Goal: Task Accomplishment & Management: Use online tool/utility

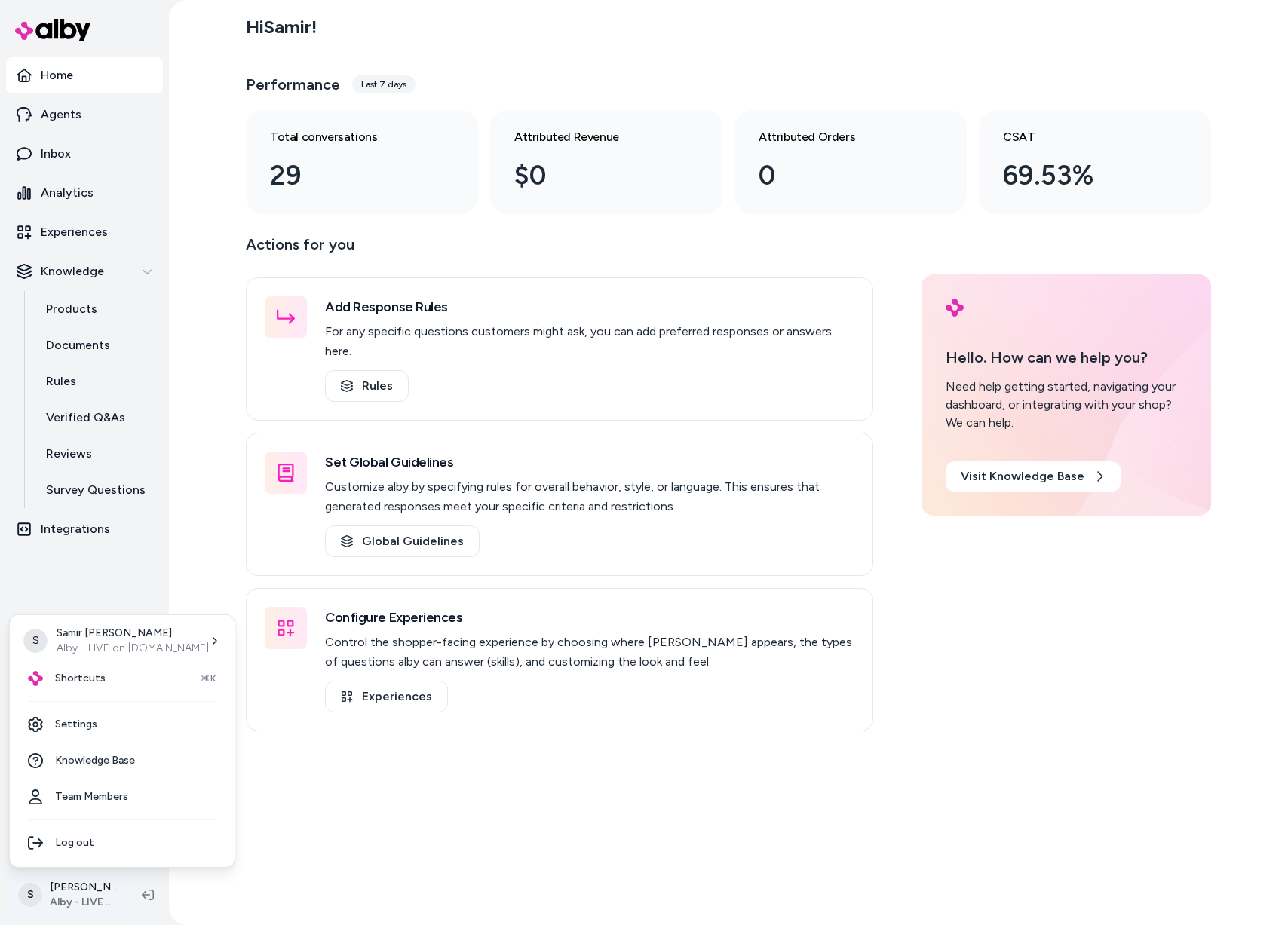
click at [91, 891] on html "Home Agents Inbox Analytics Experiences Knowledge Products Documents Rules Veri…" at bounding box center [644, 462] width 1288 height 925
click at [471, 788] on html "Home Agents Inbox Analytics Experiences Knowledge Products Documents Rules Veri…" at bounding box center [644, 462] width 1288 height 925
click at [70, 893] on html "Home Agents Inbox Analytics Experiences Knowledge Products Documents Rules Veri…" at bounding box center [644, 462] width 1288 height 925
click at [106, 673] on div "Shortcuts ⌘K" at bounding box center [122, 678] width 213 height 36
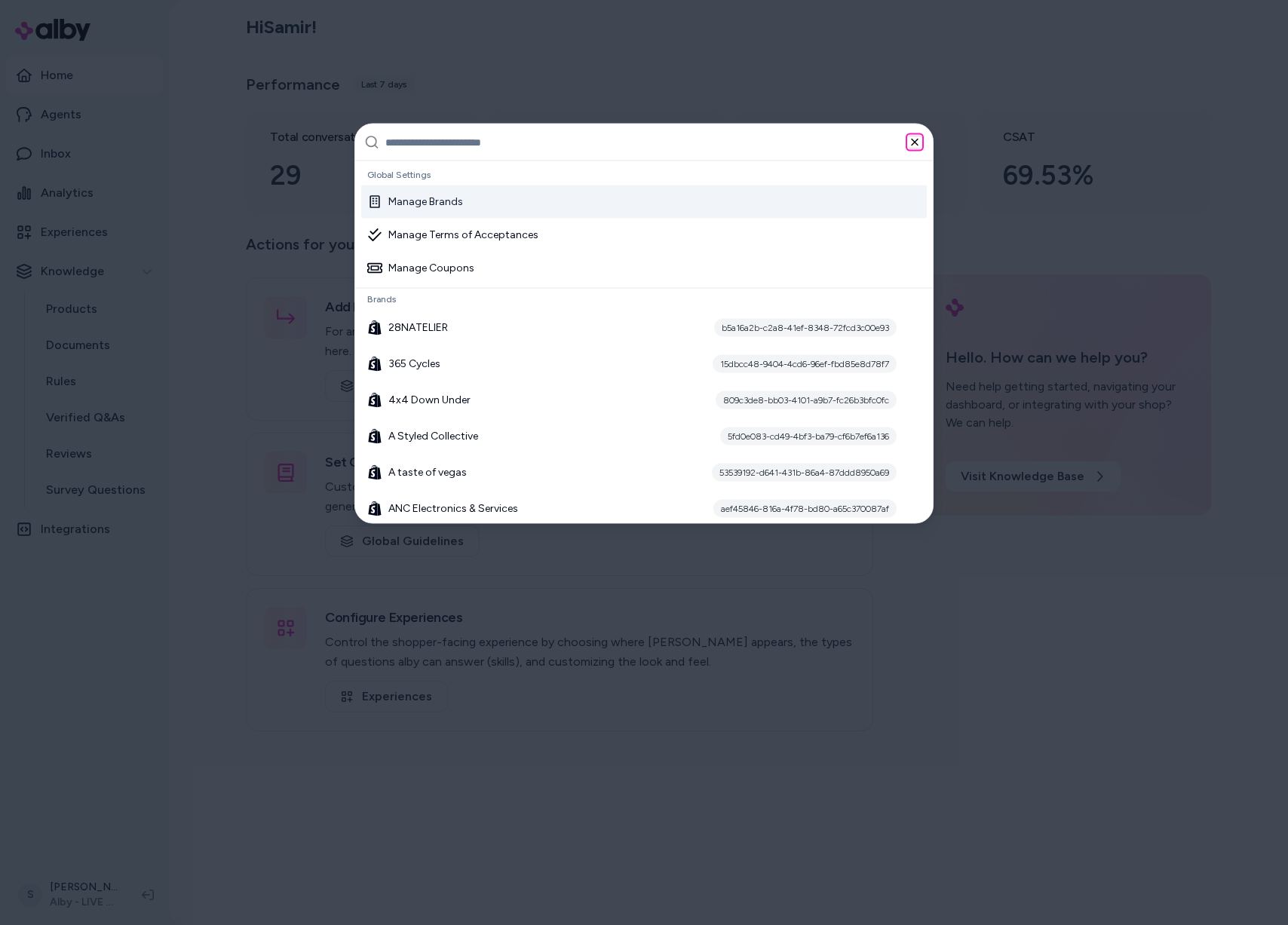
click at [915, 142] on icon "button" at bounding box center [914, 142] width 6 height 6
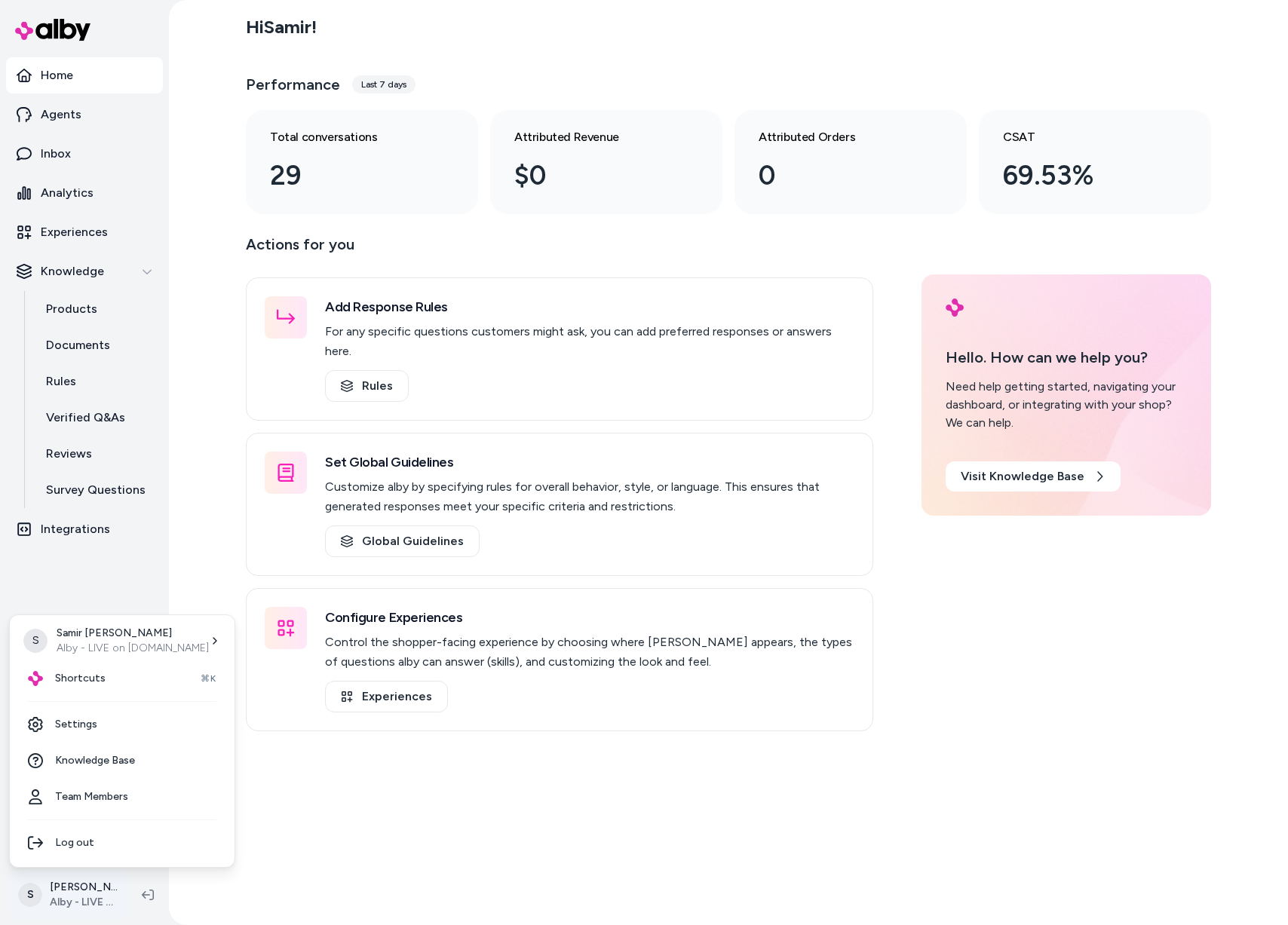
click at [62, 886] on html "Home Agents Inbox Analytics Experiences Knowledge Products Documents Rules Veri…" at bounding box center [644, 462] width 1288 height 925
click at [127, 684] on div "Shortcuts ⌘K" at bounding box center [122, 678] width 213 height 36
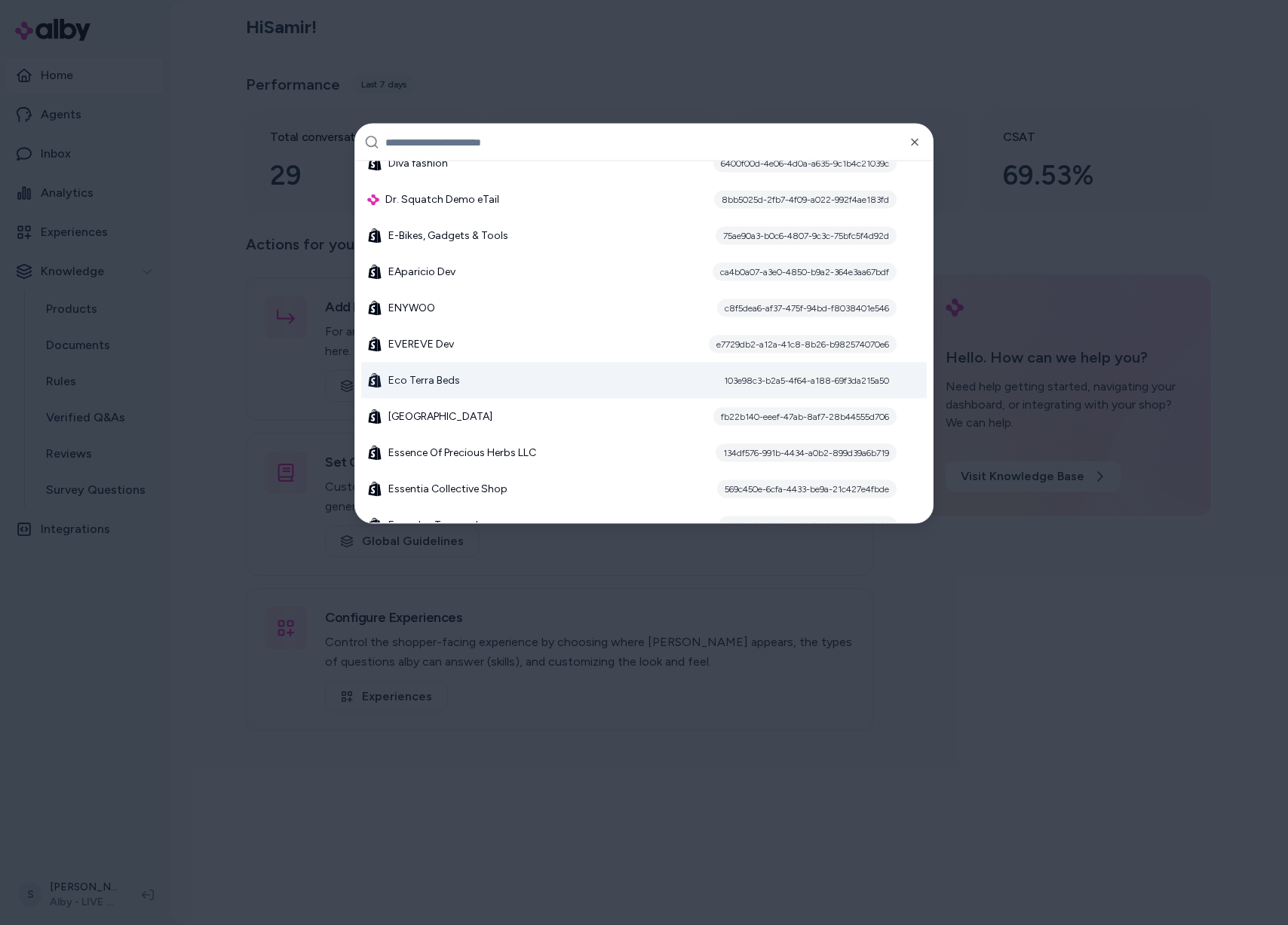
scroll to position [4858, 0]
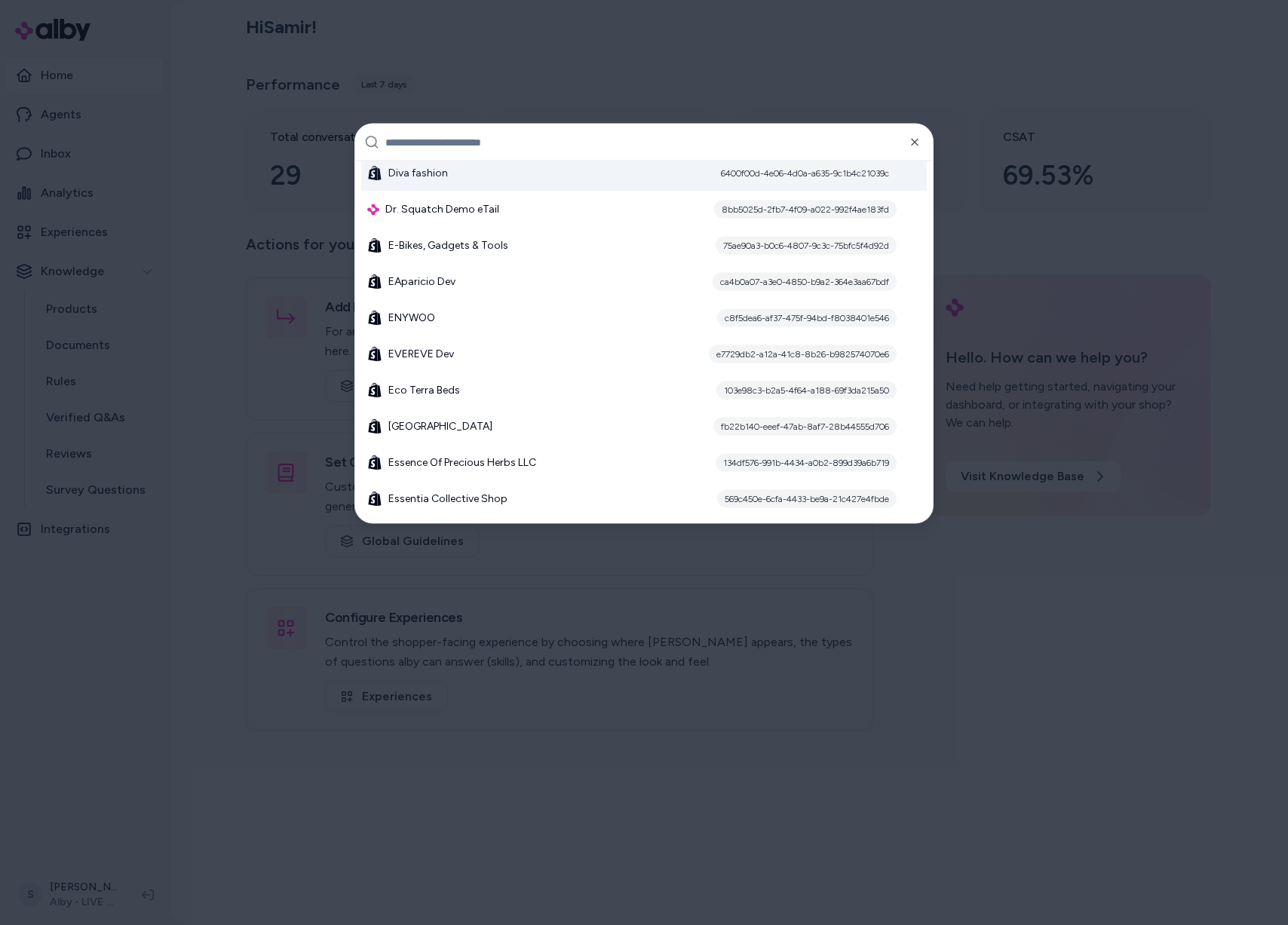
click at [532, 146] on input "text" at bounding box center [655, 142] width 538 height 36
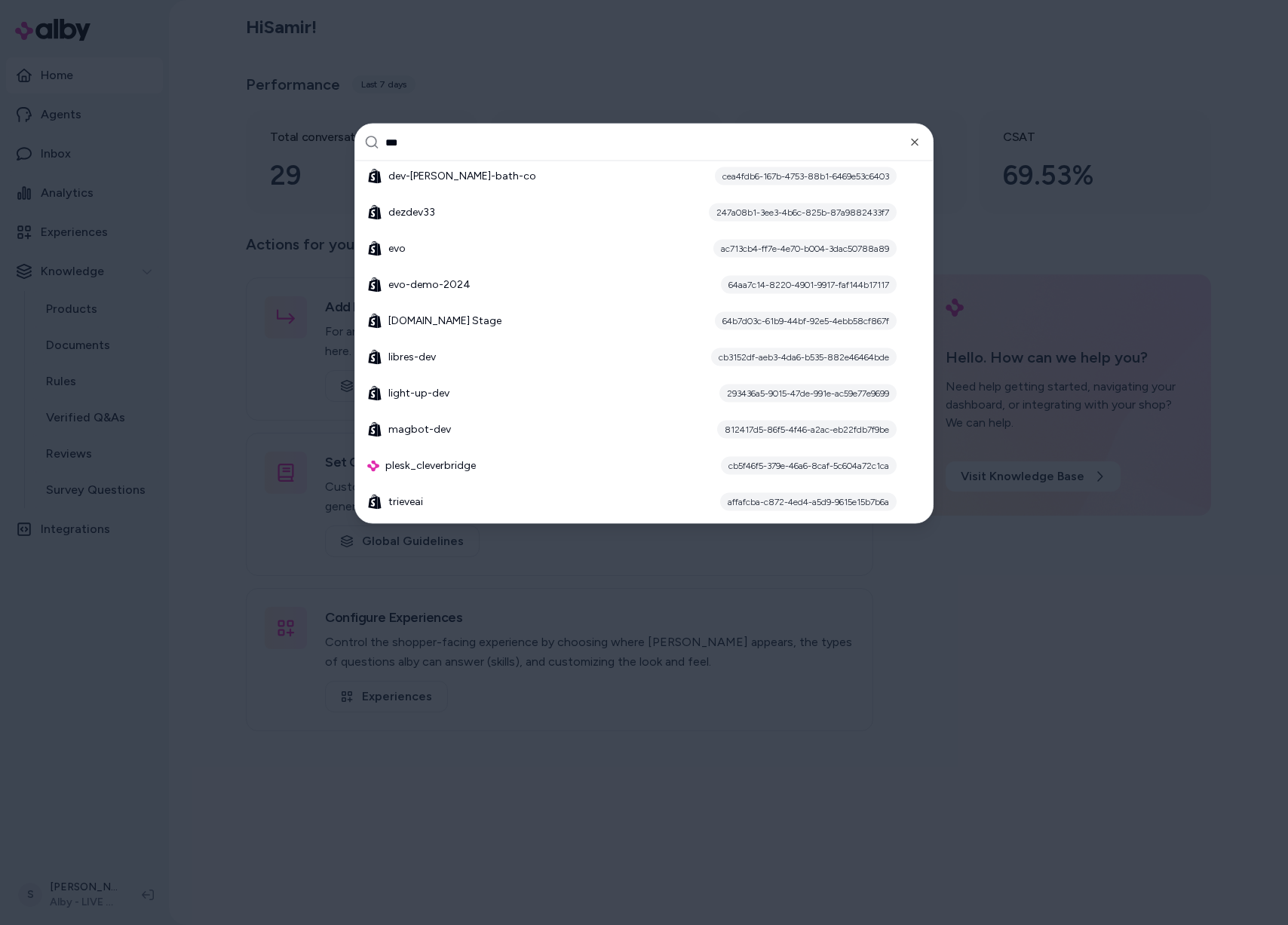
scroll to position [0, 0]
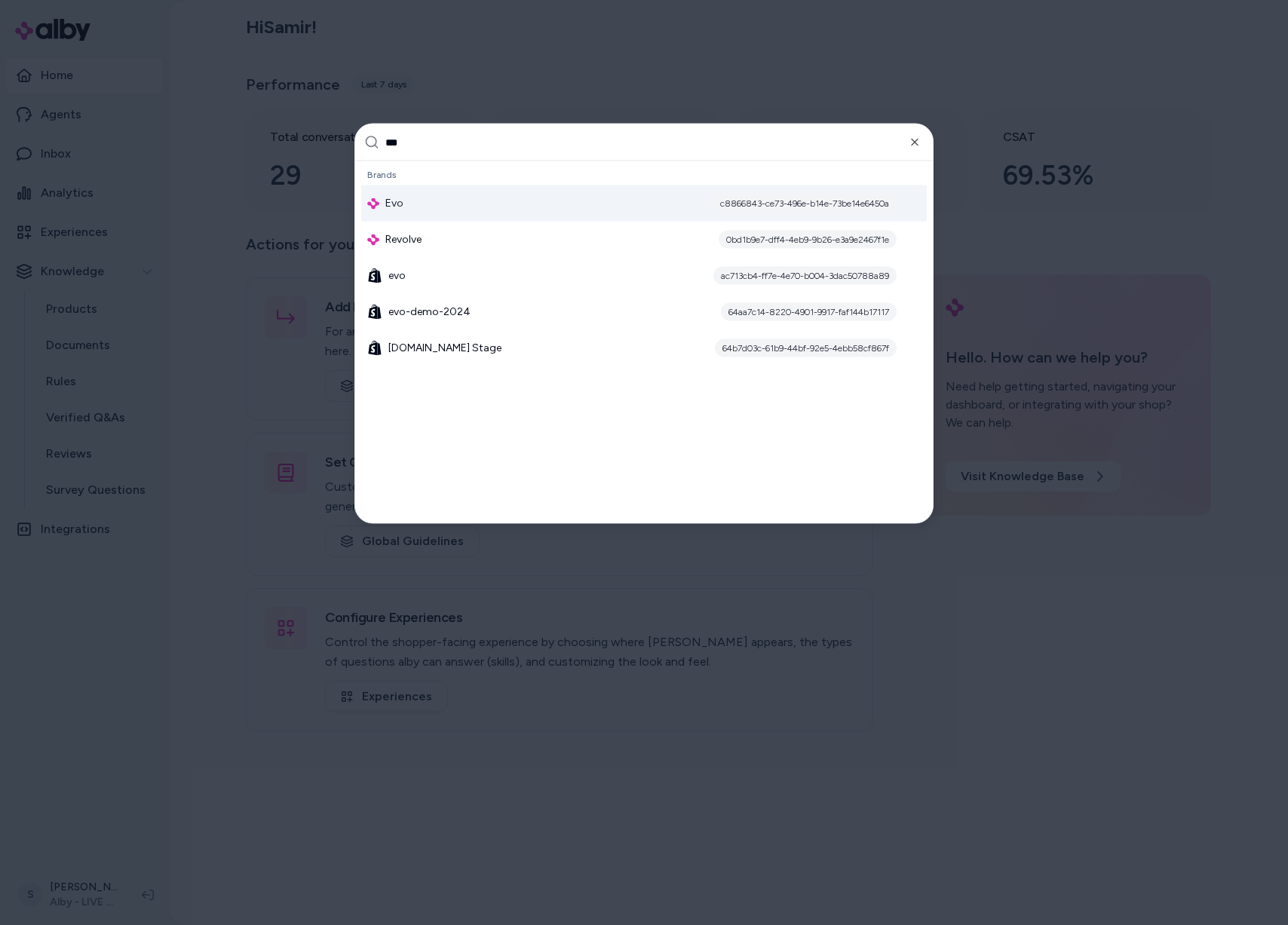
type input "***"
click at [426, 205] on div "Evo c8866843-ce73-496e-b14e-73be14e6450a" at bounding box center [644, 204] width 565 height 36
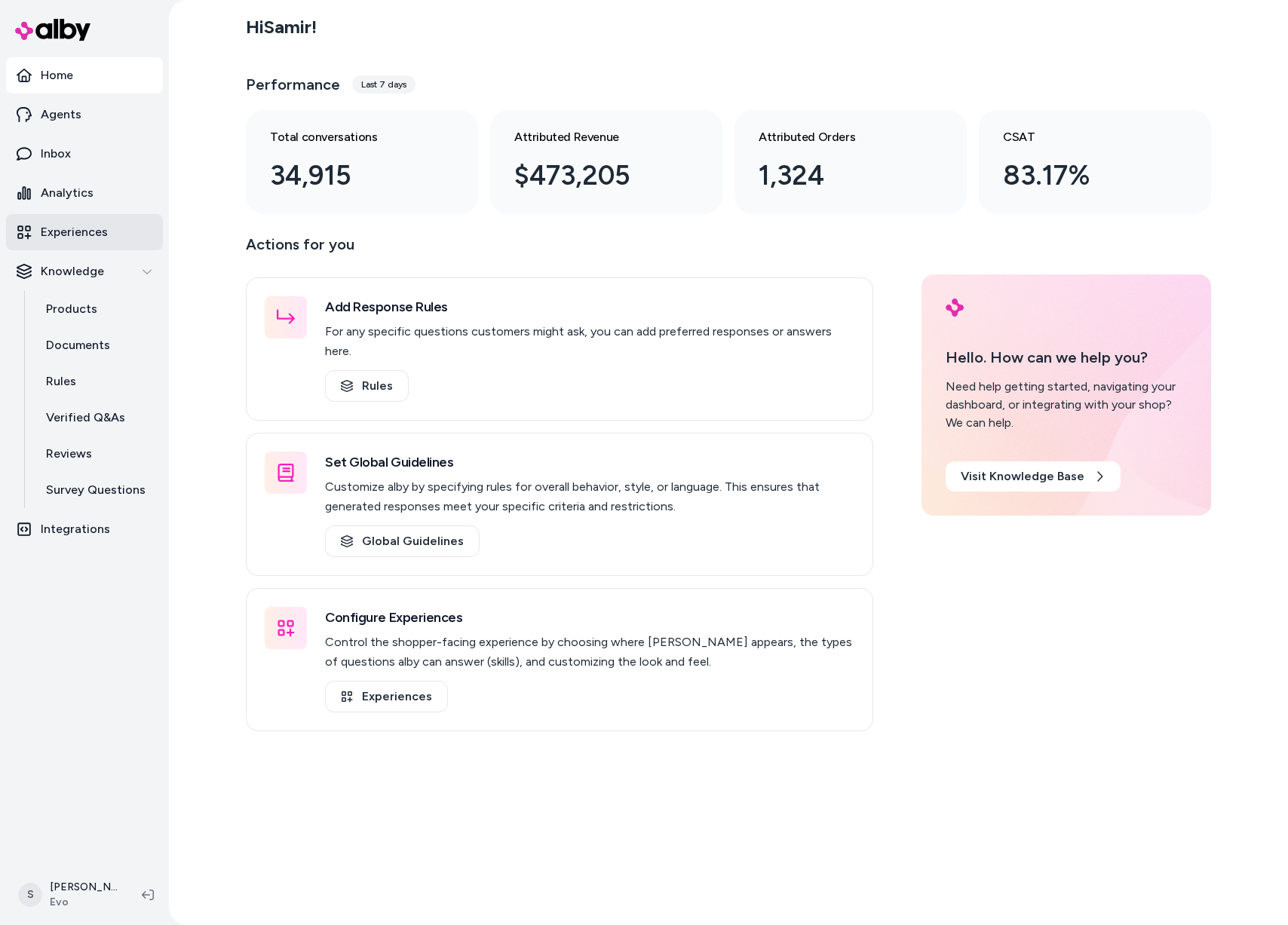
click at [91, 219] on link "Experiences" at bounding box center [84, 232] width 156 height 36
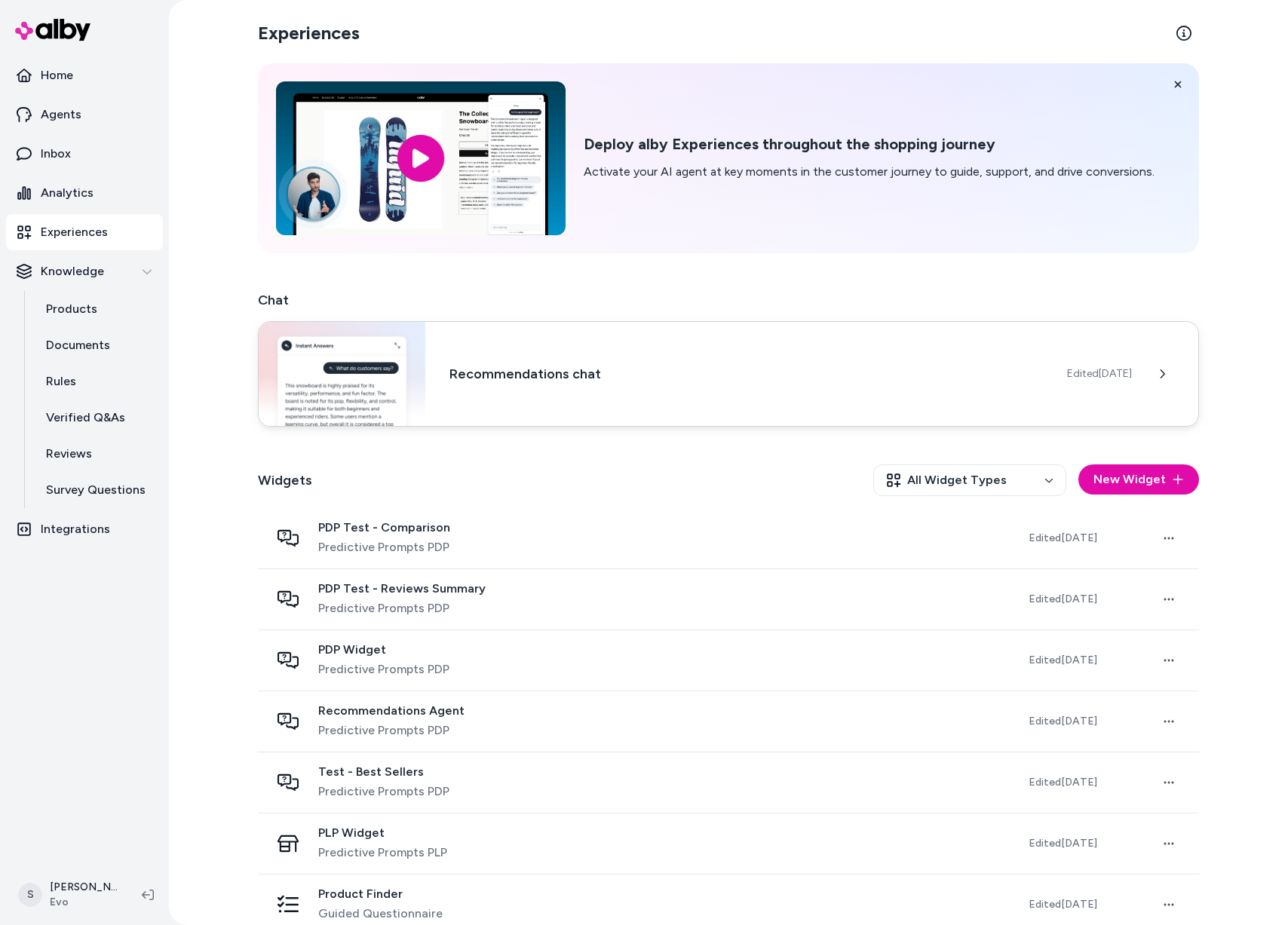
scroll to position [22, 0]
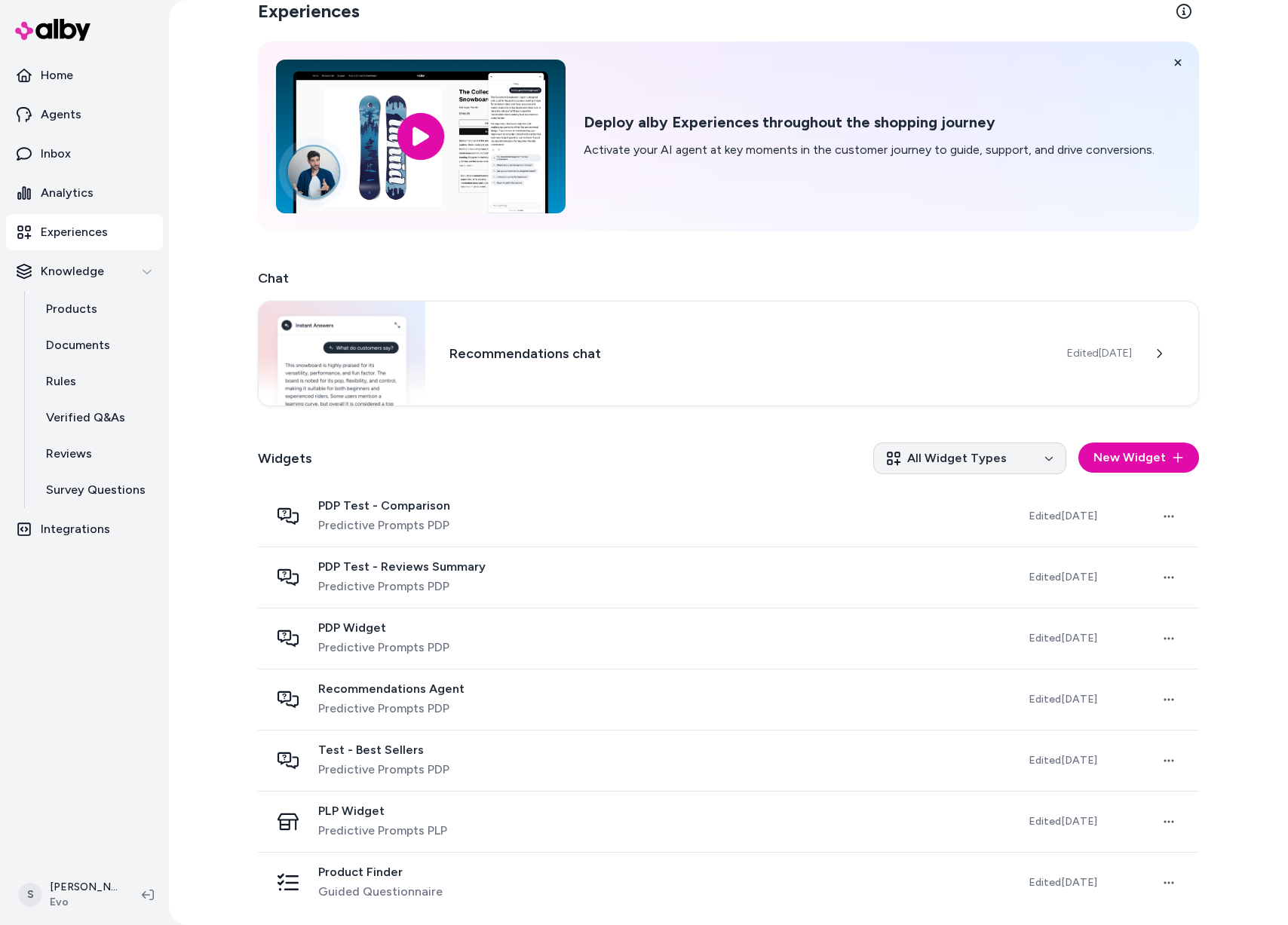
click at [955, 462] on html "Home Agents Inbox Analytics Experiences Knowledge Products Documents Rules Veri…" at bounding box center [644, 462] width 1288 height 925
click at [692, 447] on html "Home Agents Inbox Analytics Experiences Knowledge Products Documents Rules Veri…" at bounding box center [644, 462] width 1288 height 925
click at [967, 450] on html "Home Agents Inbox Analytics Experiences Knowledge Products Documents Rules Veri…" at bounding box center [644, 462] width 1288 height 925
click at [737, 448] on html "Home Agents Inbox Analytics Experiences Knowledge Products Documents Rules Veri…" at bounding box center [644, 462] width 1288 height 925
click at [910, 450] on html "Home Agents Inbox Analytics Experiences Knowledge Products Documents Rules Veri…" at bounding box center [644, 462] width 1288 height 925
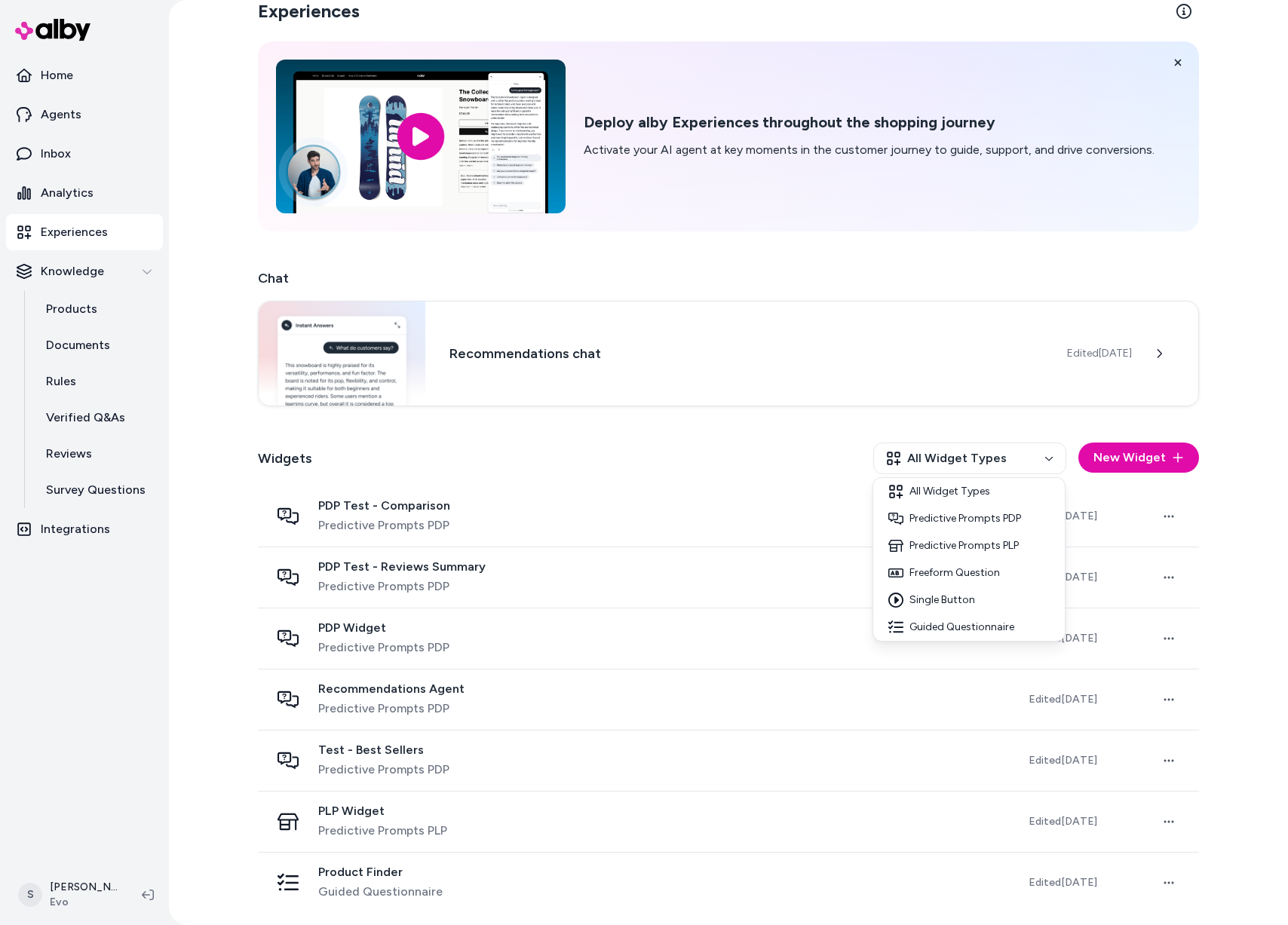
click at [798, 432] on html "Home Agents Inbox Analytics Experiences Knowledge Products Documents Rules Veri…" at bounding box center [644, 462] width 1288 height 925
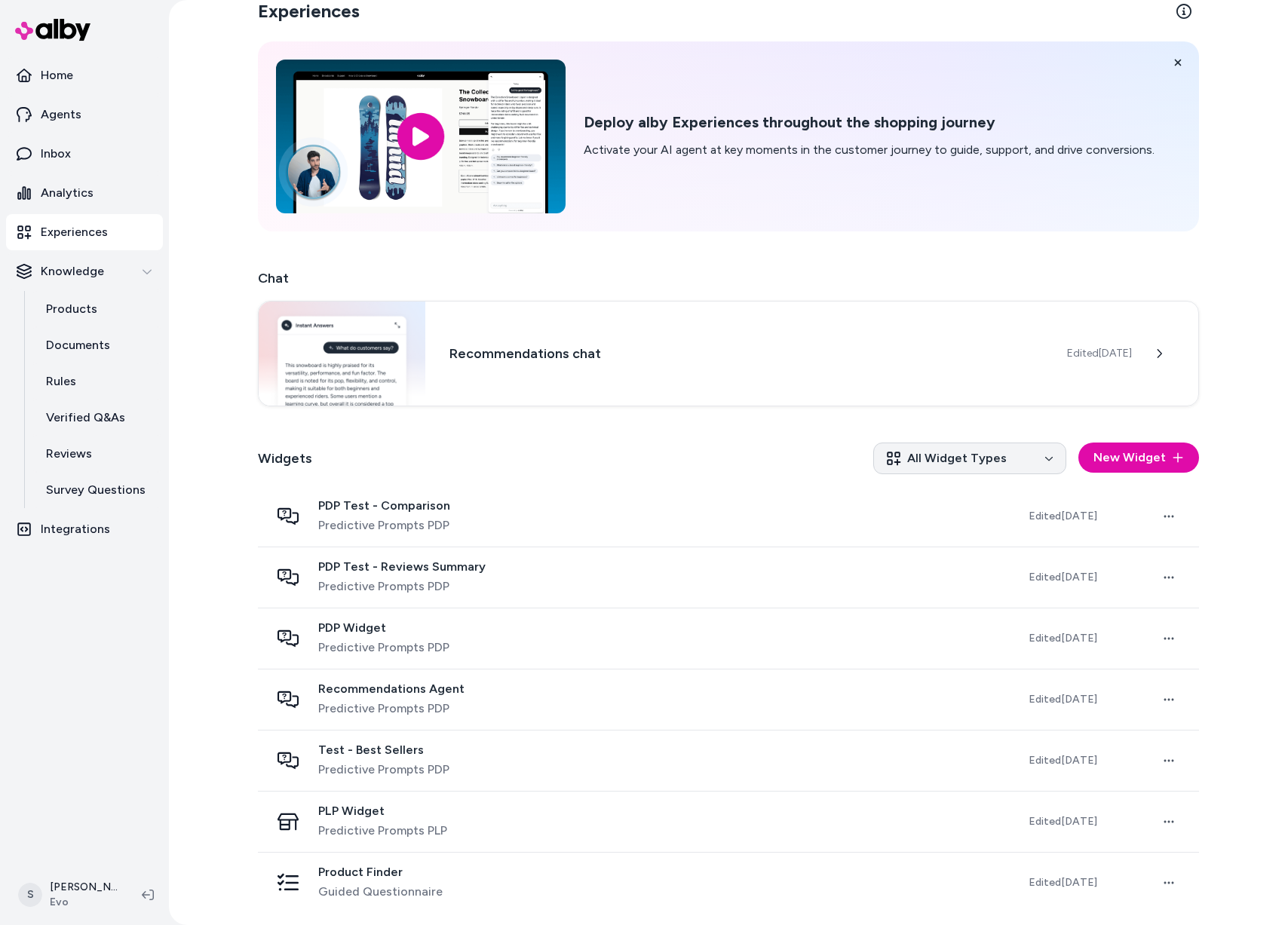
click at [966, 451] on html "Home Agents Inbox Analytics Experiences Knowledge Products Documents Rules Veri…" at bounding box center [644, 462] width 1288 height 925
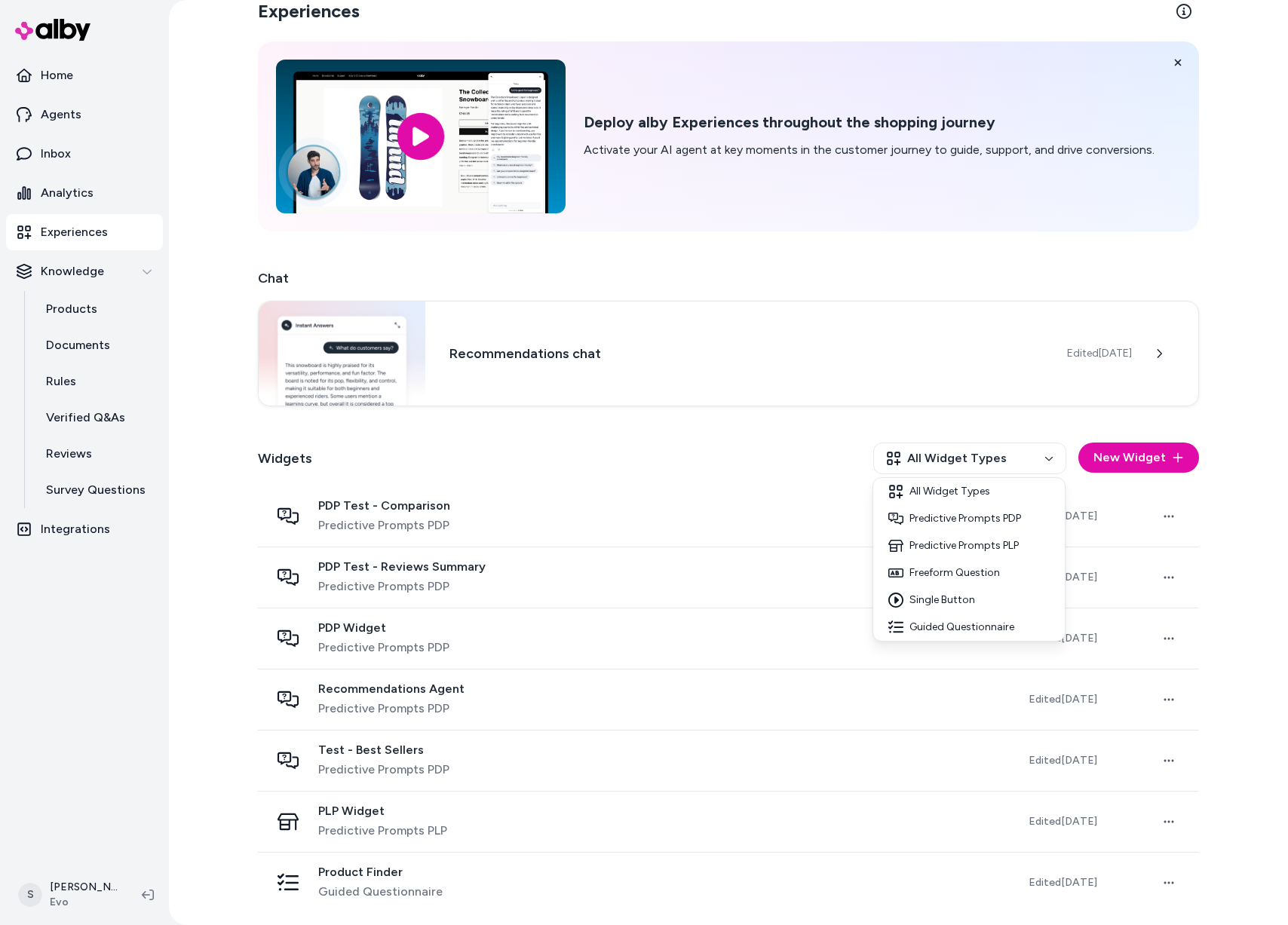
click at [770, 454] on html "Home Agents Inbox Analytics Experiences Knowledge Products Documents Rules Veri…" at bounding box center [644, 462] width 1288 height 925
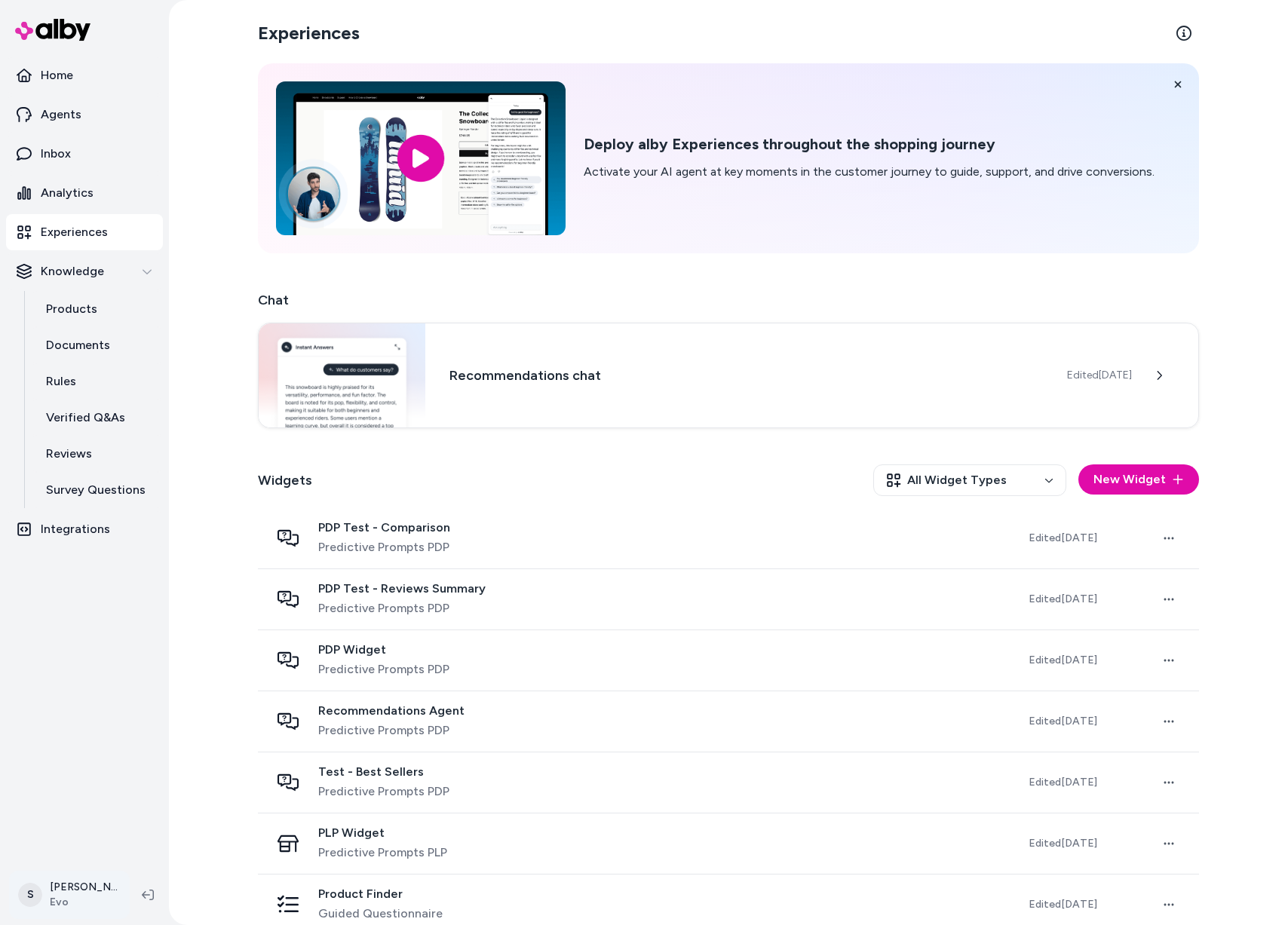
click at [97, 886] on html "Home Agents Inbox Analytics Experiences Knowledge Products Documents Rules Veri…" at bounding box center [644, 462] width 1288 height 925
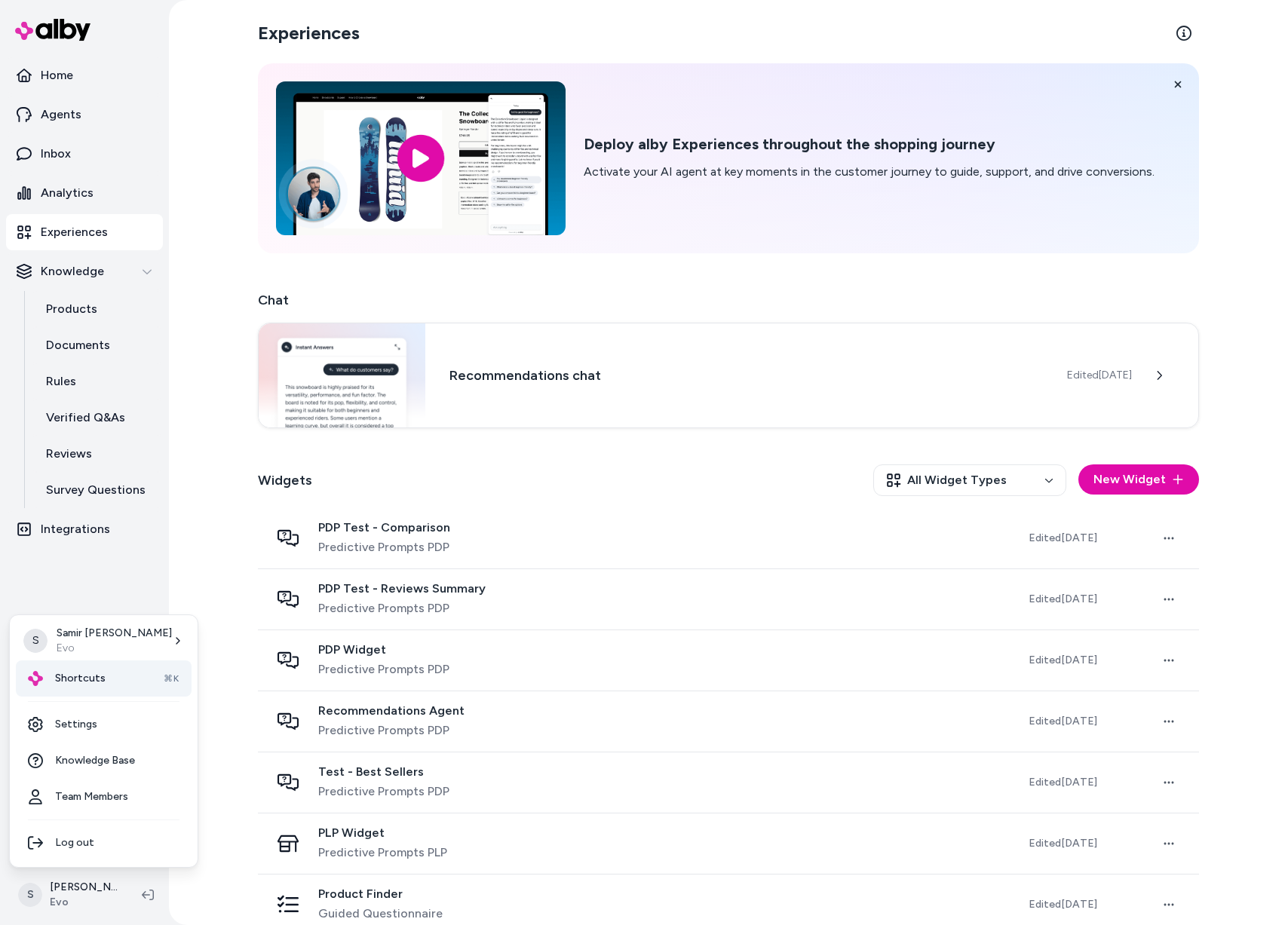
click at [151, 674] on div "Shortcuts ⌘K" at bounding box center [103, 678] width 176 height 36
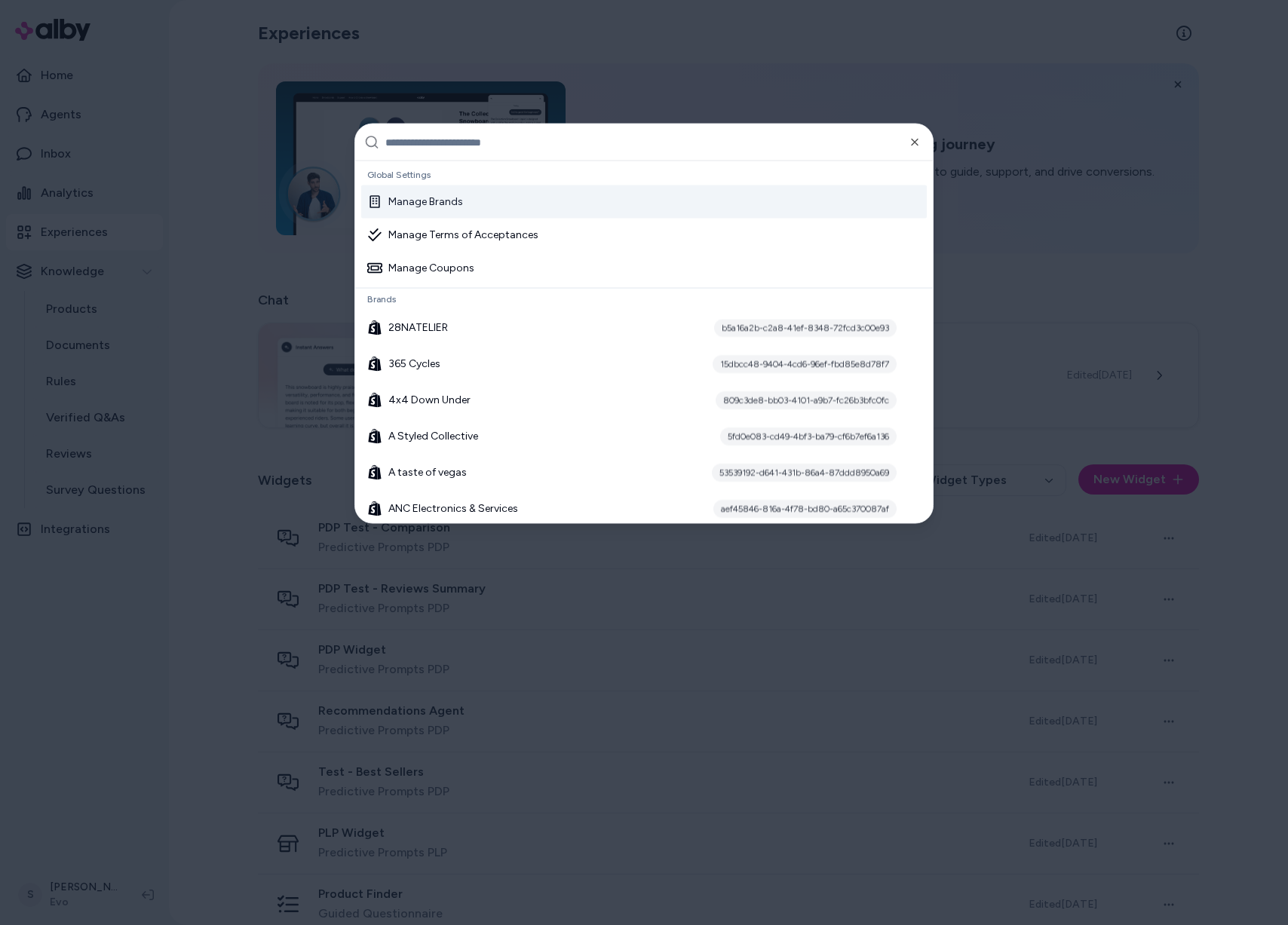
click at [517, 146] on input "text" at bounding box center [655, 142] width 538 height 36
click at [917, 141] on icon "button" at bounding box center [914, 142] width 12 height 12
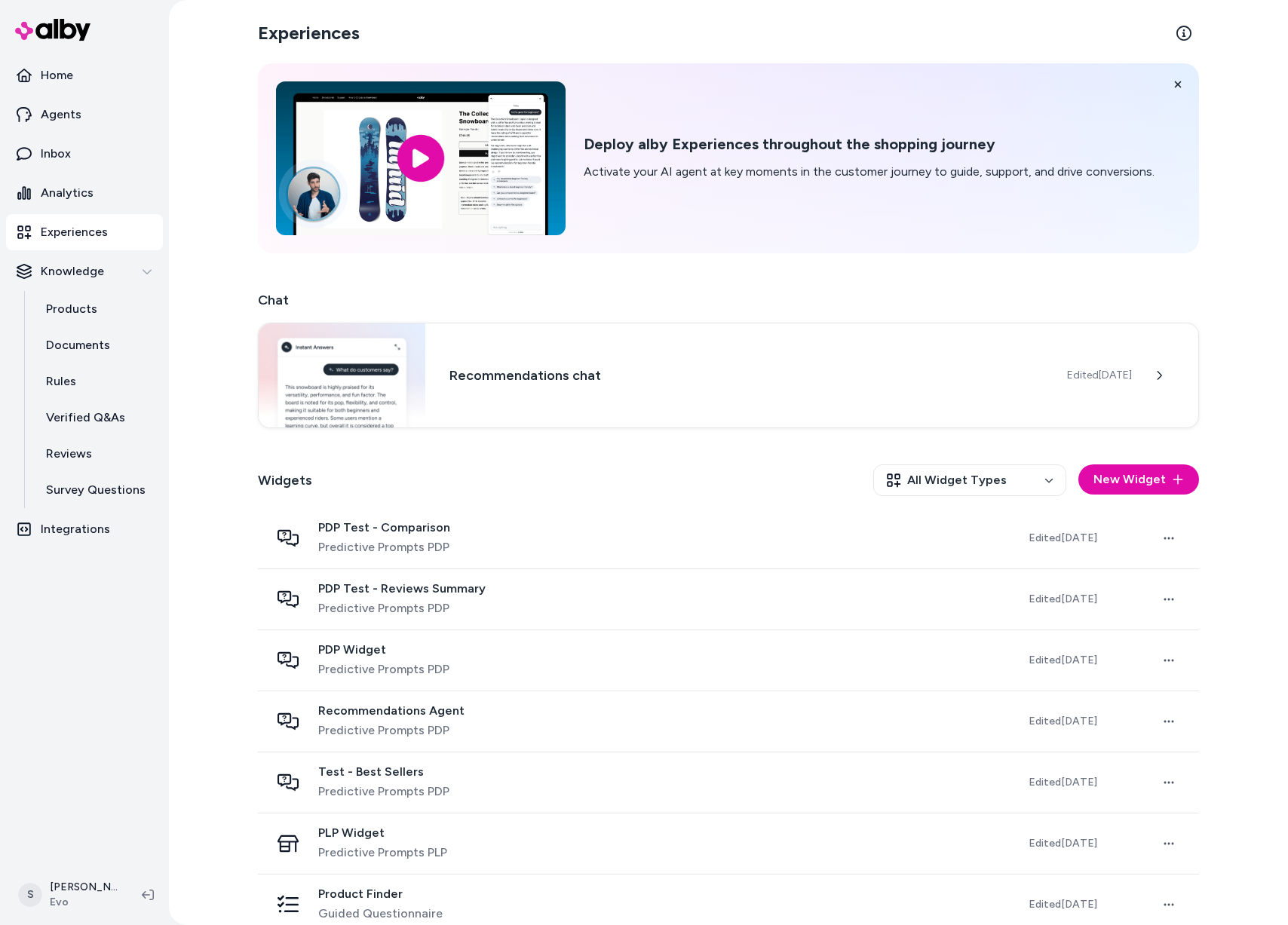
click at [88, 239] on p "Experiences" at bounding box center [74, 232] width 67 height 18
click at [1158, 343] on div "Recommendations chat Edited Oct 10, 2025" at bounding box center [729, 373] width 941 height 105
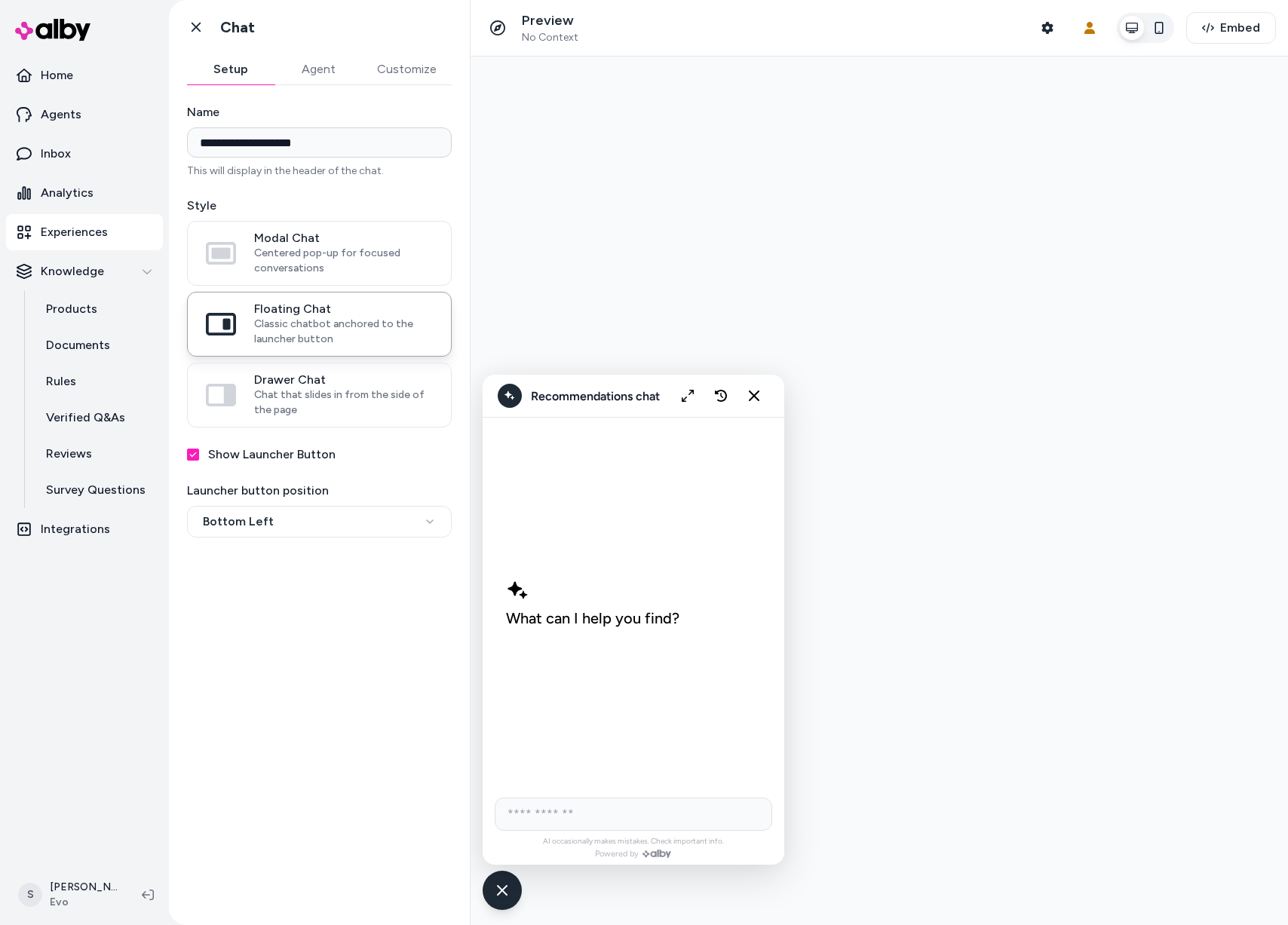
click at [1158, 25] on icon "button" at bounding box center [1159, 28] width 12 height 12
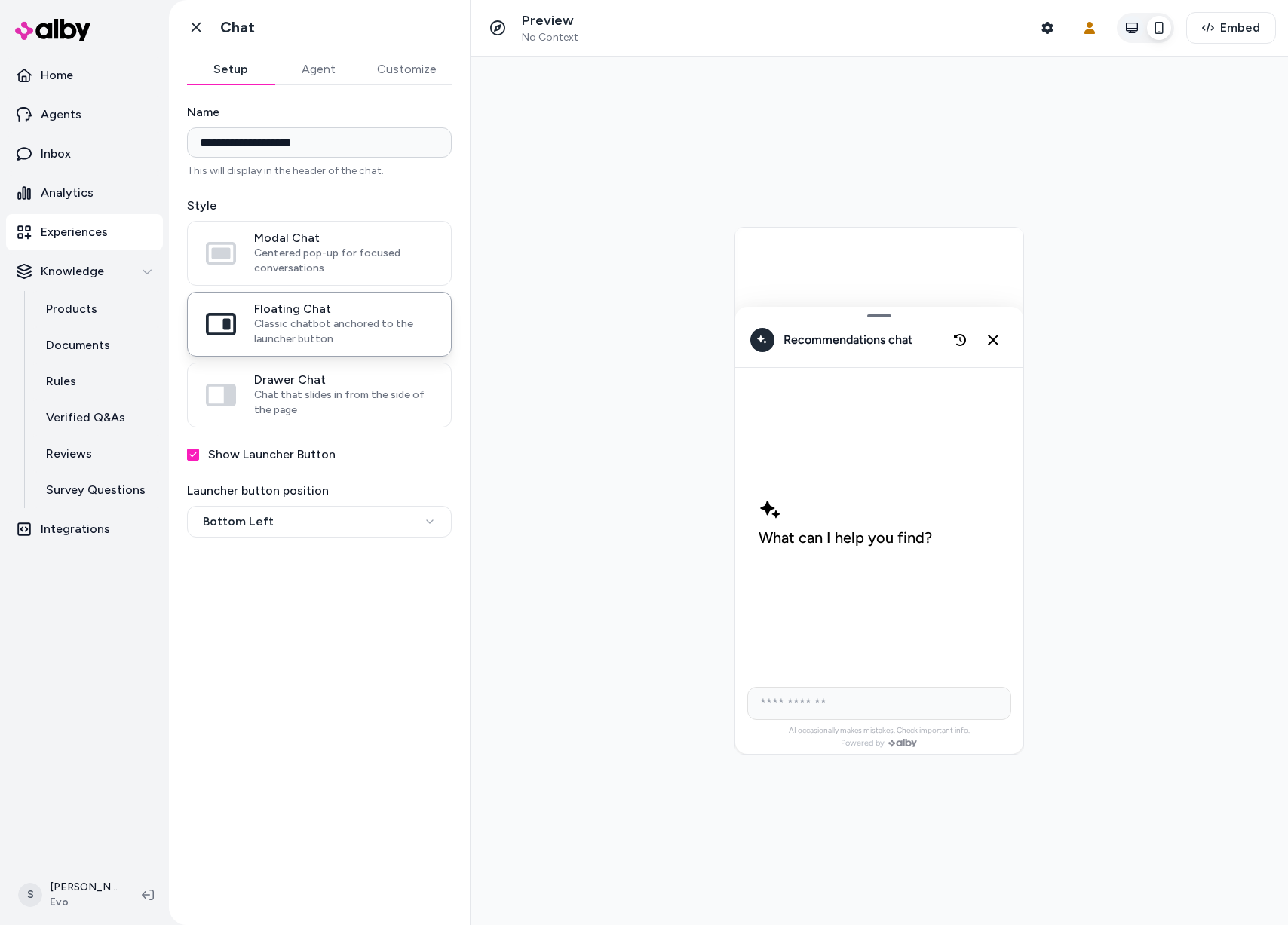
click at [1139, 31] on button "button" at bounding box center [1132, 28] width 24 height 24
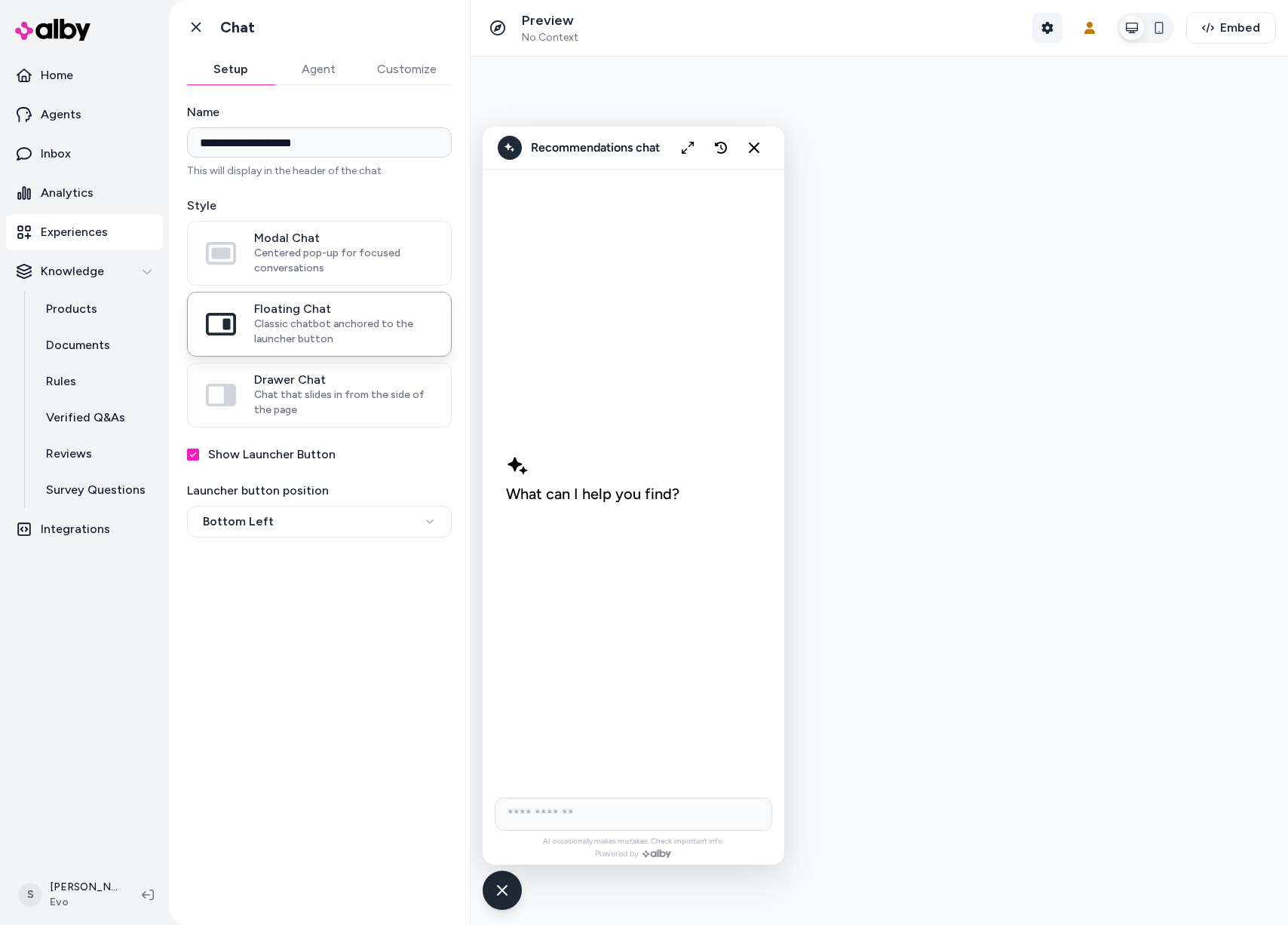
click at [1055, 32] on button "Shopper Context" at bounding box center [1047, 28] width 30 height 30
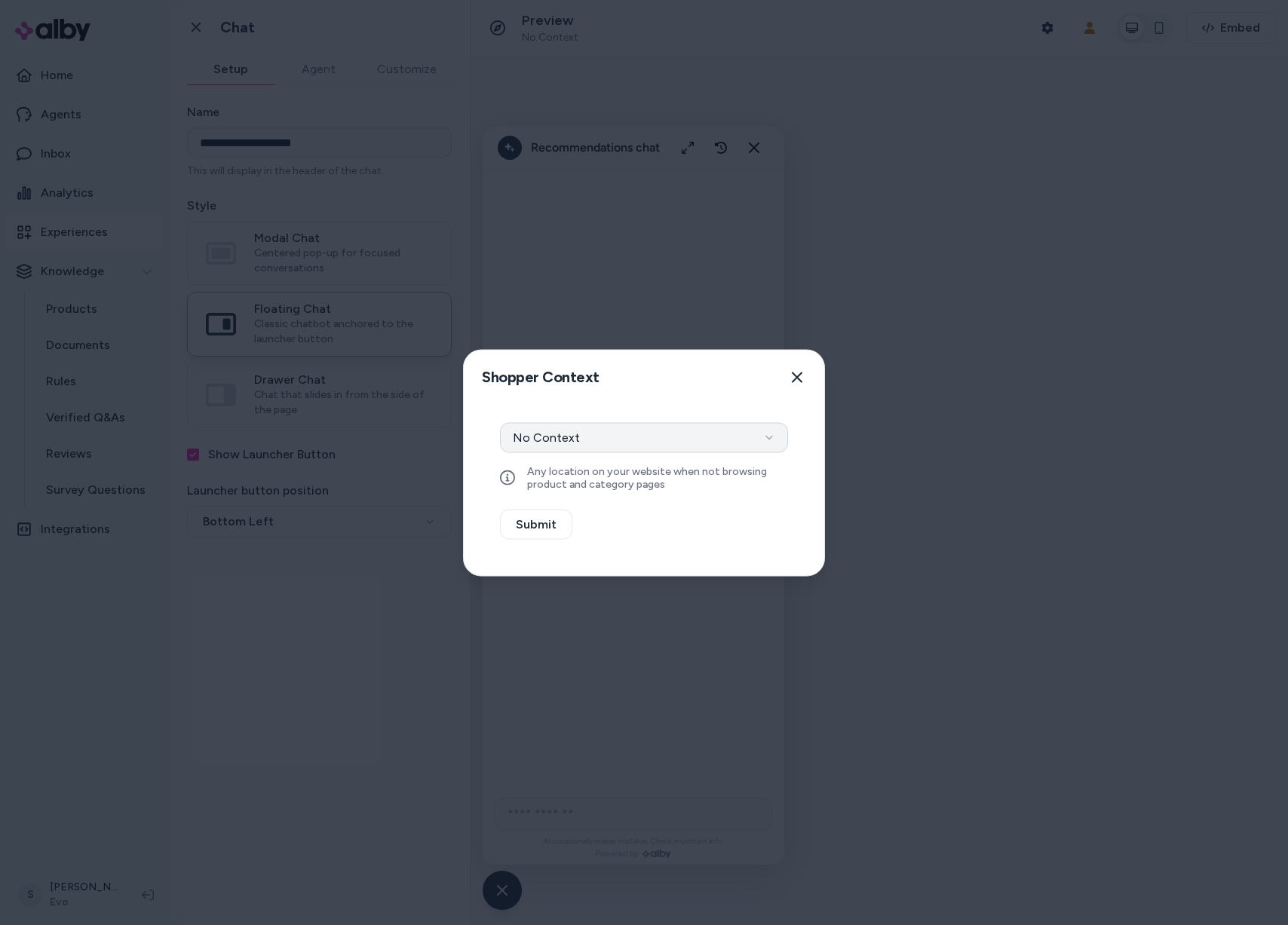
click at [718, 446] on button "No Context" at bounding box center [644, 437] width 288 height 30
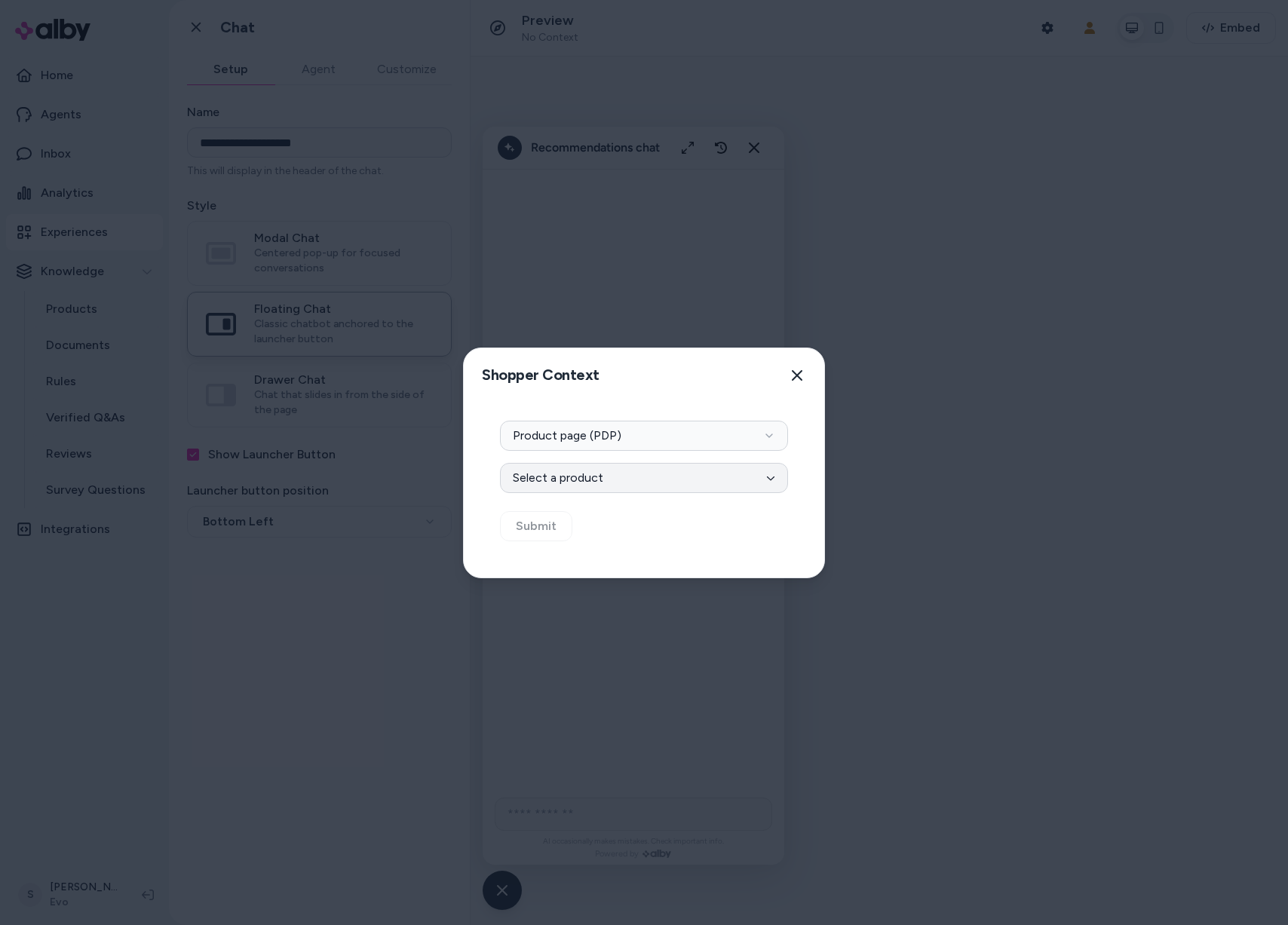
click at [594, 489] on button "Select a product" at bounding box center [644, 478] width 288 height 30
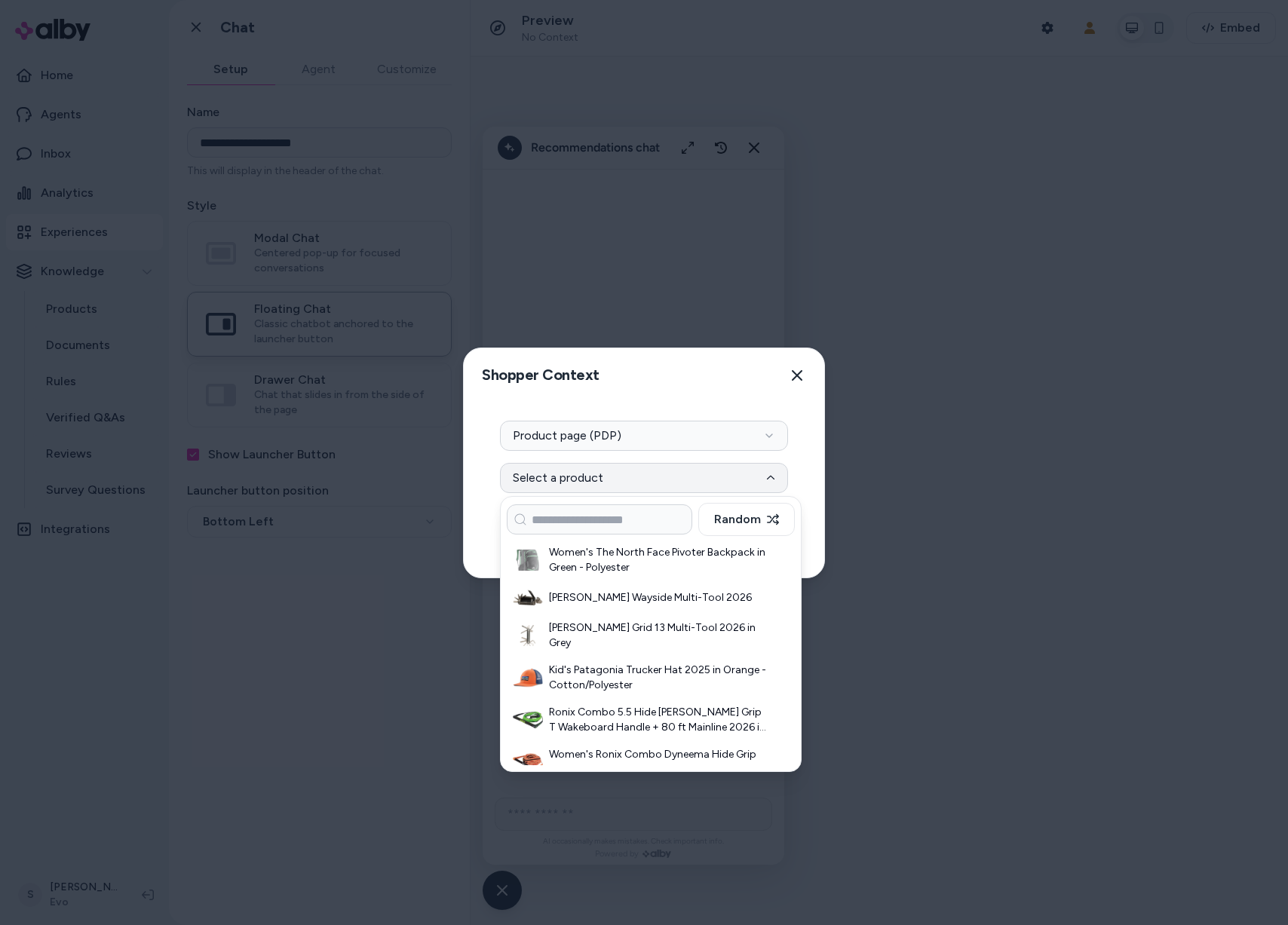
click at [624, 665] on h3 "Kid's Patagonia Trucker Hat 2025 in Orange - Cotton/Polyester" at bounding box center [659, 678] width 219 height 30
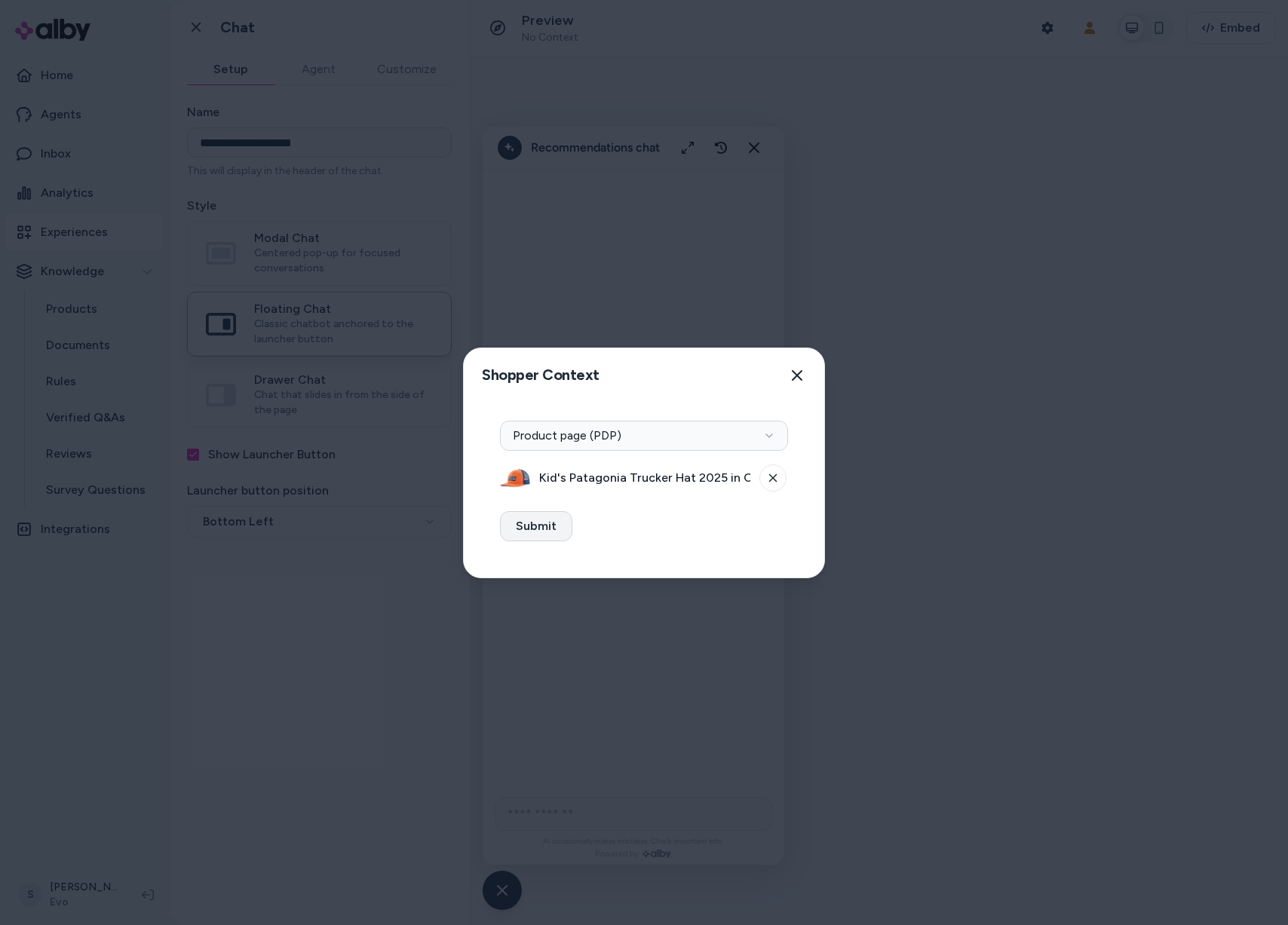
click at [555, 529] on button "Submit" at bounding box center [536, 526] width 72 height 30
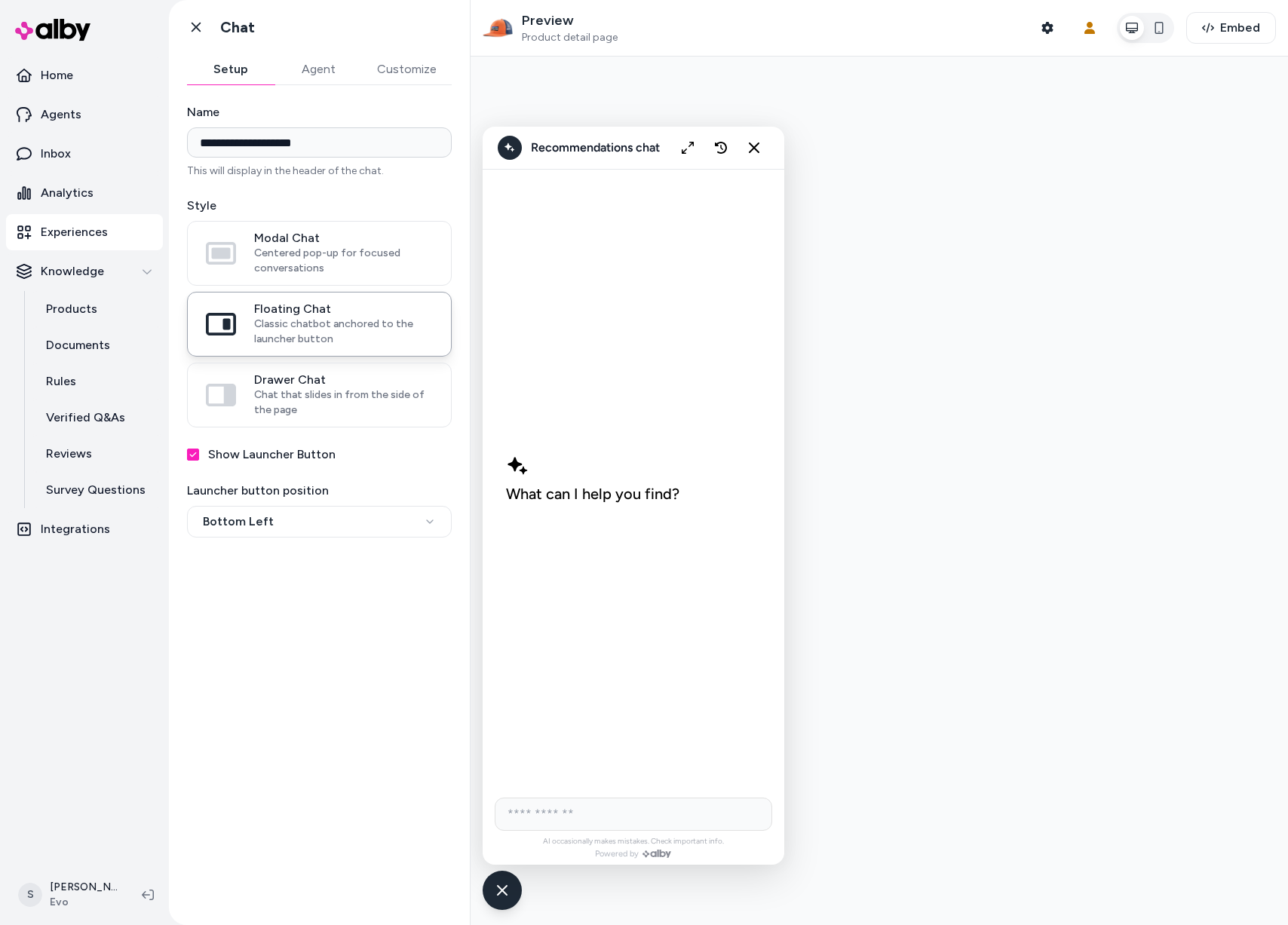
click at [575, 808] on input "AI Shopping Assistant" at bounding box center [633, 813] width 278 height 33
type input "**********"
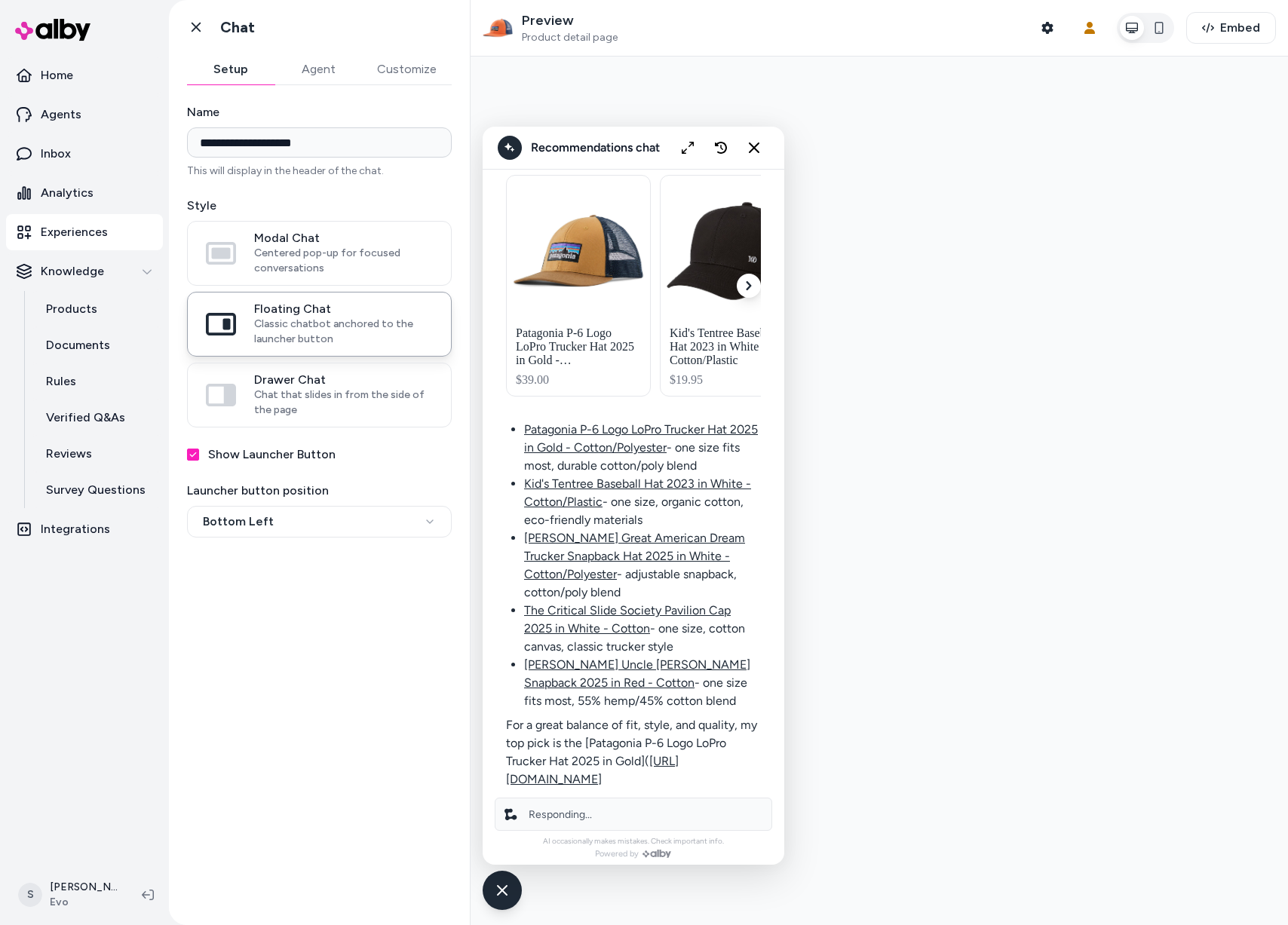
scroll to position [146, 0]
